Goal: Task Accomplishment & Management: Use online tool/utility

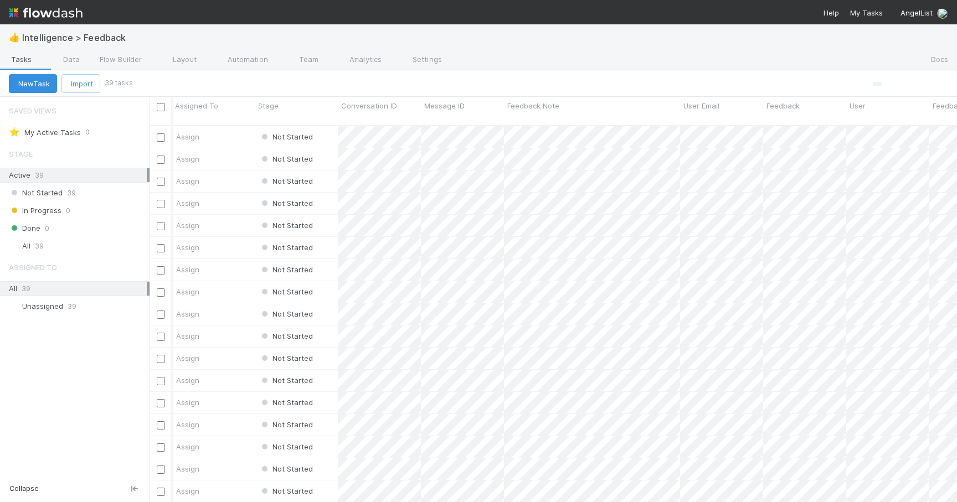
scroll to position [386, 807]
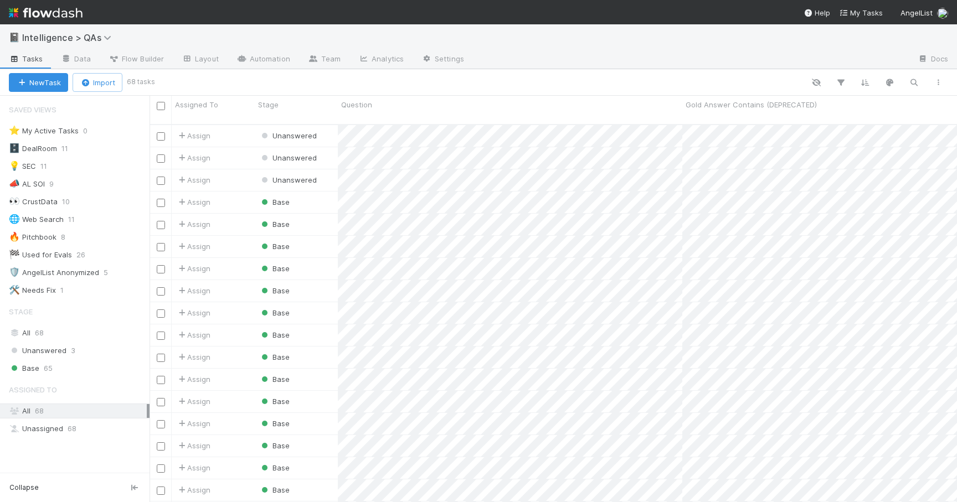
scroll to position [386, 807]
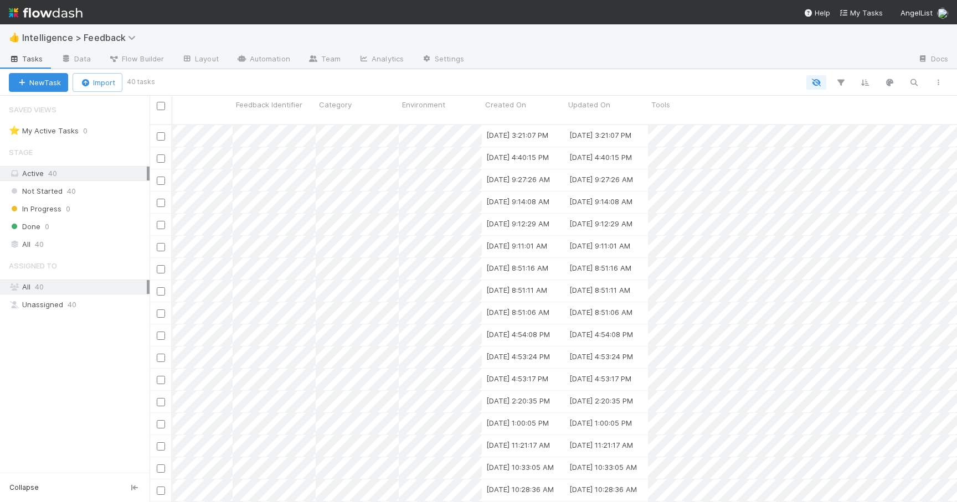
scroll to position [0, 712]
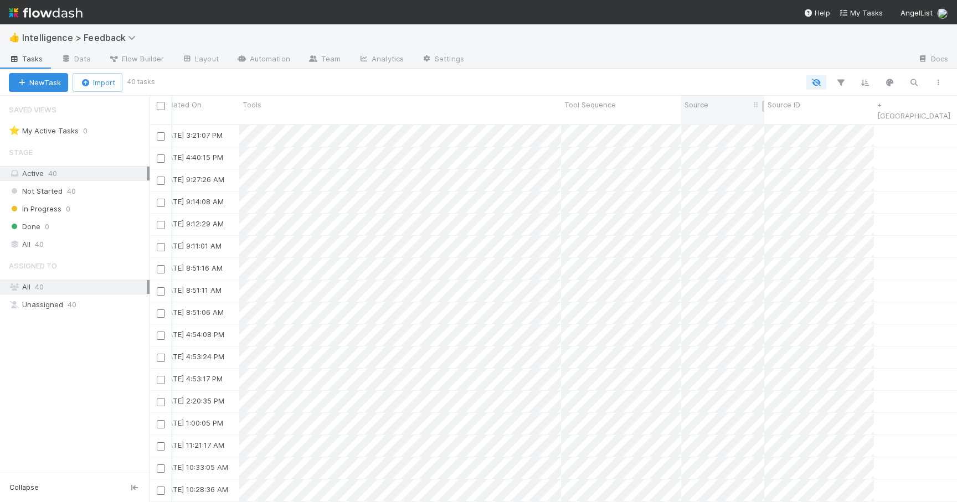
click at [681, 106] on div "Source" at bounding box center [722, 110] width 83 height 28
click at [679, 105] on div at bounding box center [680, 106] width 2 height 11
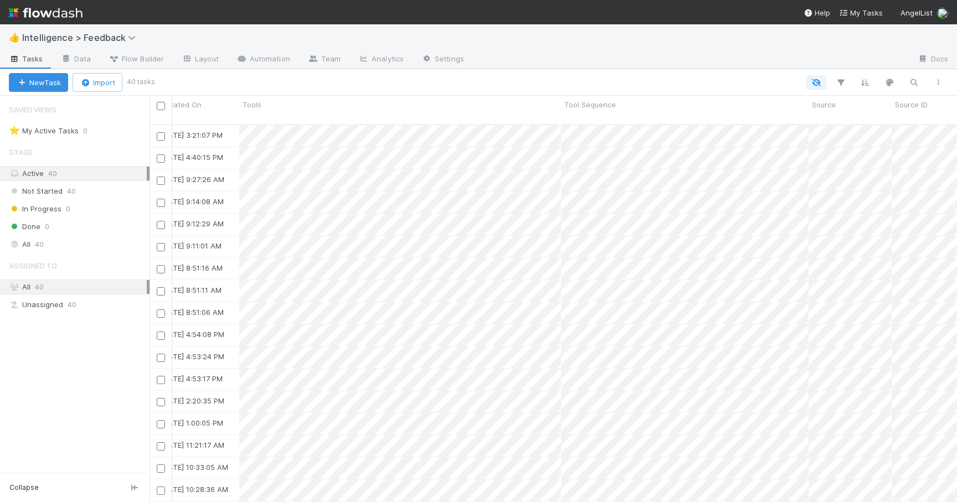
drag, startPoint x: 679, startPoint y: 106, endPoint x: 806, endPoint y: 115, distance: 127.6
click at [806, 115] on div "Assigned To Stage Conversation ID Message ID Feedback Note User Email Feedback …" at bounding box center [552, 110] width 807 height 29
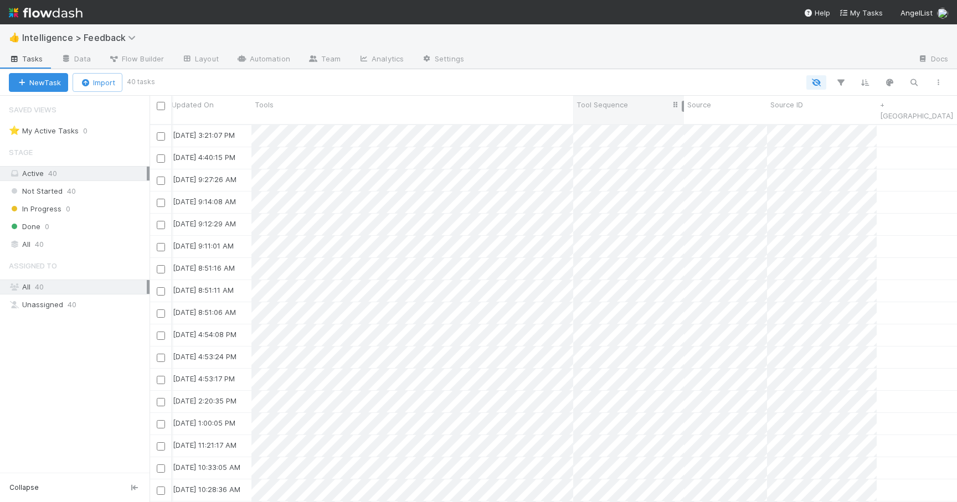
drag, startPoint x: 808, startPoint y: 109, endPoint x: 668, endPoint y: 107, distance: 139.5
click at [668, 107] on div "Tool Sequence" at bounding box center [628, 110] width 111 height 28
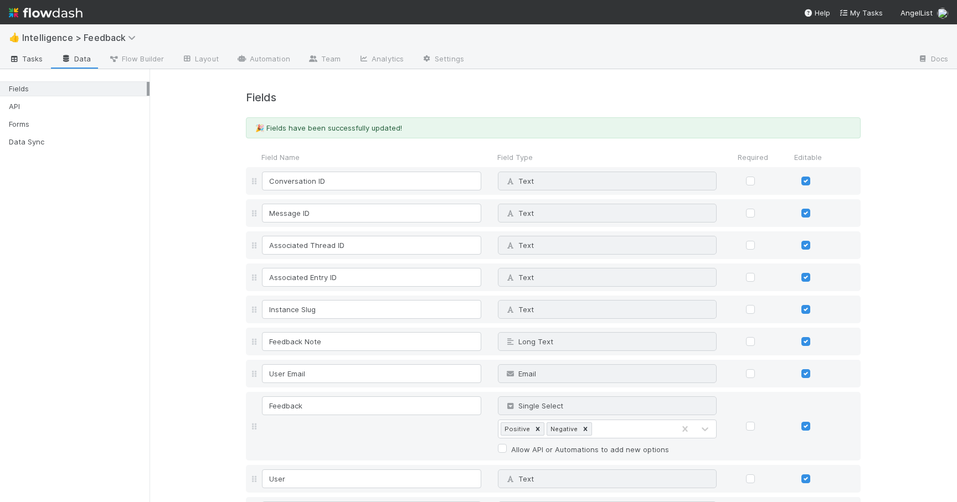
click at [39, 58] on span "Tasks" at bounding box center [26, 58] width 34 height 11
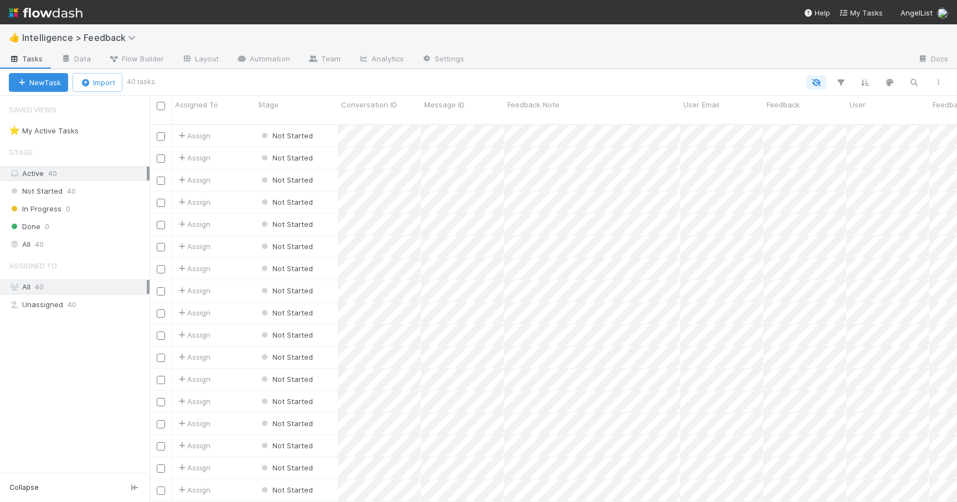
scroll to position [386, 807]
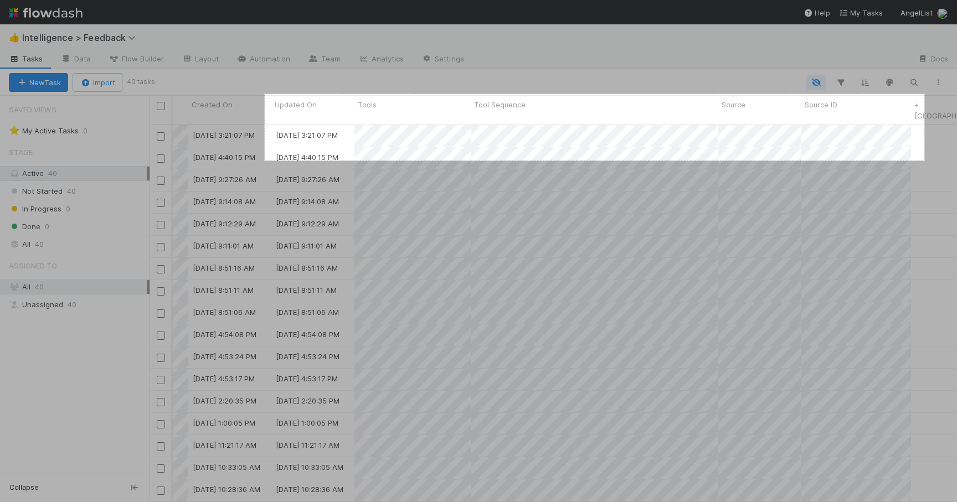
drag, startPoint x: 924, startPoint y: 161, endPoint x: 265, endPoint y: 95, distance: 662.6
click at [265, 95] on div "1191 X 120" at bounding box center [478, 251] width 957 height 502
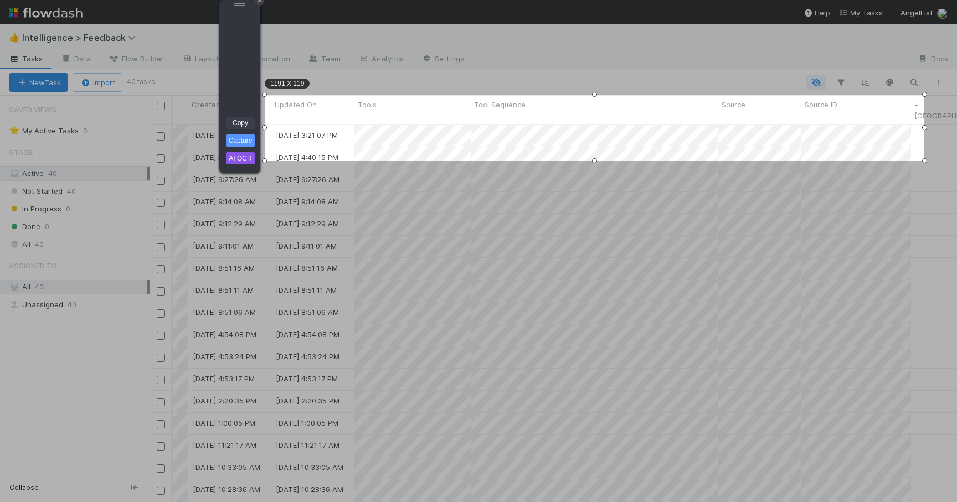
click at [247, 122] on link "Copy" at bounding box center [240, 123] width 29 height 12
